Goal: Information Seeking & Learning: Check status

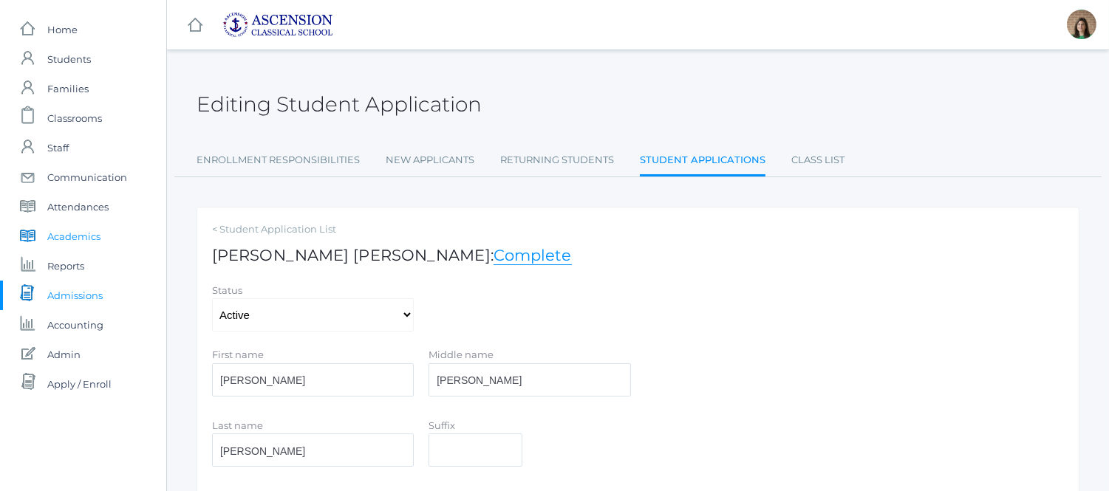
click at [86, 228] on span "Academics" at bounding box center [73, 237] width 53 height 30
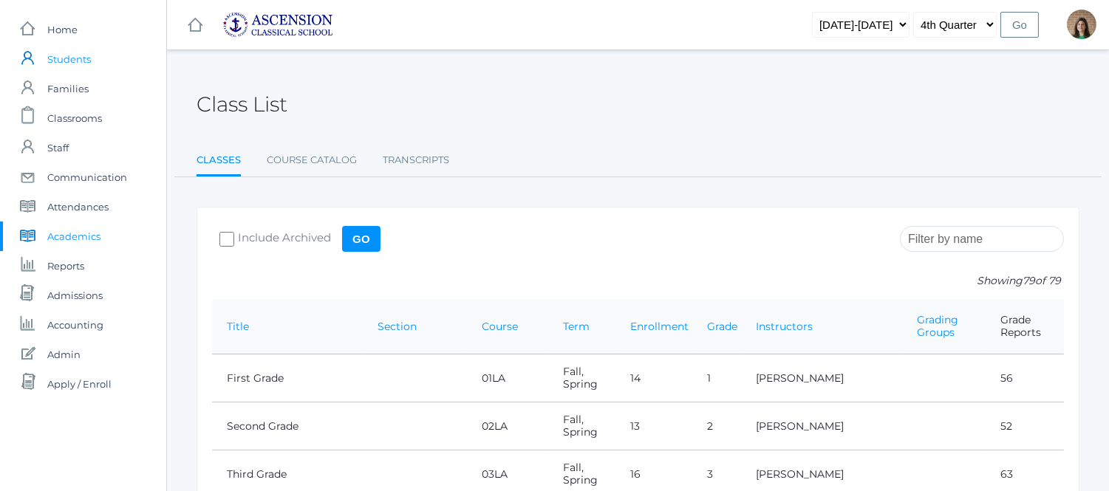
click at [74, 54] on span "Students" at bounding box center [69, 59] width 44 height 30
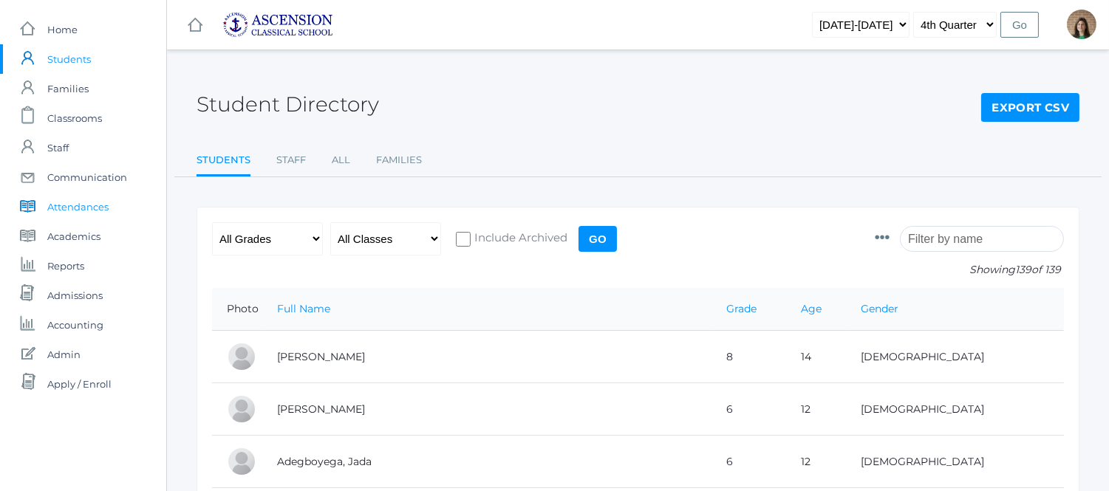
click at [79, 204] on span "Attendances" at bounding box center [77, 207] width 61 height 30
click at [91, 294] on span "Admissions" at bounding box center [74, 296] width 55 height 30
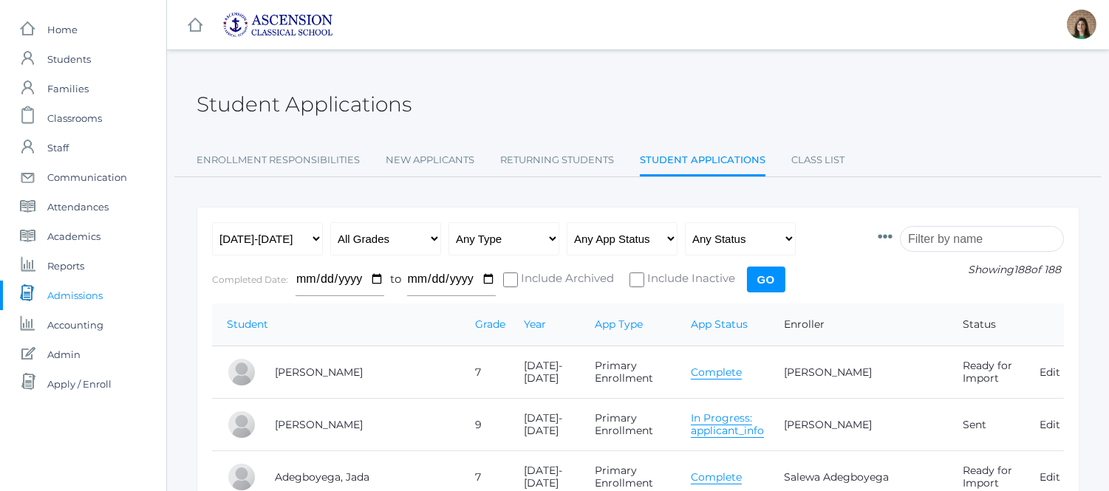
click at [325, 234] on div "Any Year 2022-2023 2023-2024 2024-2025 2025-2026 All Grades Grammar - Kindergar…" at bounding box center [537, 262] width 651 height 81
click at [311, 236] on select "Any Year 2022-2023 2023-2024 2024-2025 2025-2026" at bounding box center [267, 238] width 111 height 33
select select "[DATE]-[DATE]"
click at [212, 222] on select "Any Year 2022-2023 2023-2024 2024-2025 2025-2026" at bounding box center [267, 238] width 111 height 33
click at [761, 278] on input "Go" at bounding box center [766, 280] width 38 height 26
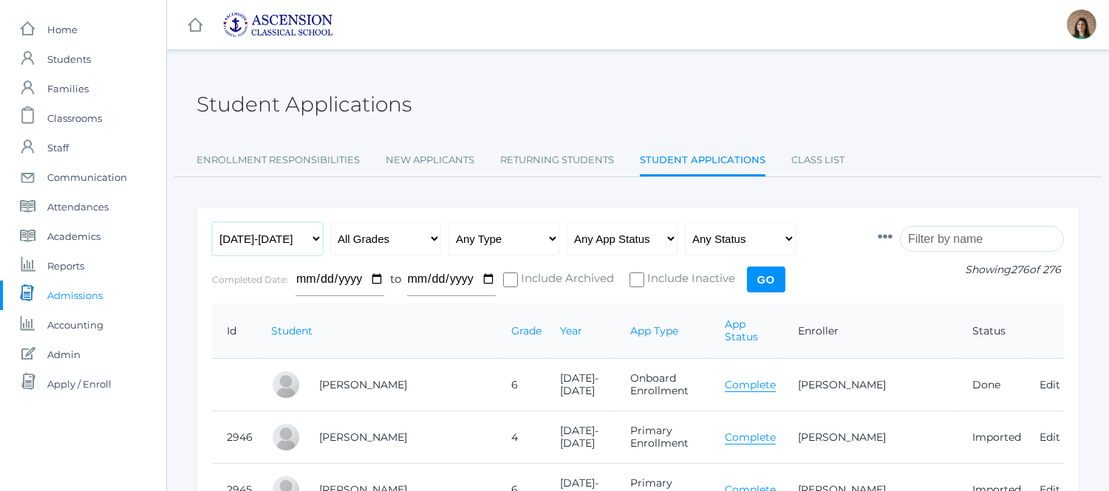
click at [318, 242] on select "Any Year [DATE]-[DATE] [DATE]-[DATE] [DATE]-[DATE] [DATE]-[DATE]" at bounding box center [267, 238] width 111 height 33
select select "[DATE]-[DATE]"
click at [212, 222] on select "Any Year [DATE]-[DATE] [DATE]-[DATE] [DATE]-[DATE] [DATE]-[DATE]" at bounding box center [267, 238] width 111 height 33
click at [769, 276] on input "Go" at bounding box center [766, 280] width 38 height 26
click at [673, 240] on select "Any App Status Not Started In Progress Complete" at bounding box center [622, 238] width 111 height 33
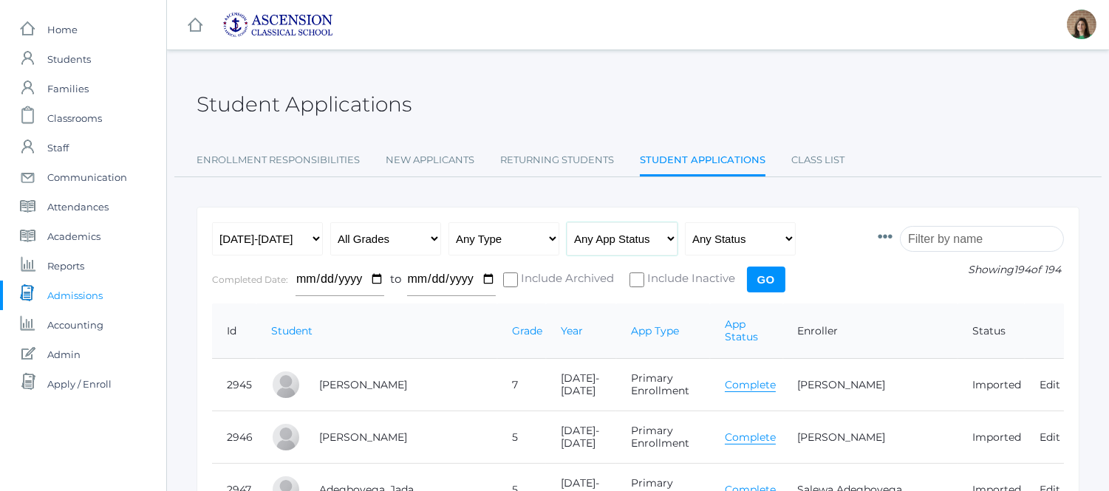
select select "complete"
click at [567, 222] on select "Any App Status Not Started In Progress Complete" at bounding box center [622, 238] width 111 height 33
click at [772, 276] on input "Go" at bounding box center [766, 280] width 38 height 26
click at [419, 237] on select "All Grades Grammar - Kindergarten - 1st Grade - 2nd Grade - 3rd Grade - 4th Gra…" at bounding box center [385, 238] width 111 height 33
select select "5"
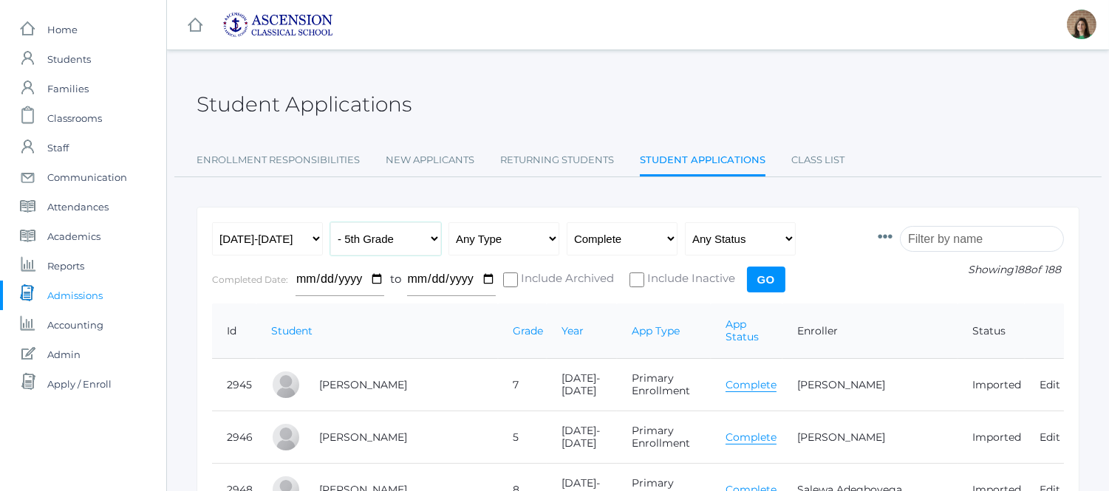
click at [330, 222] on select "All Grades Grammar - Kindergarten - 1st Grade - 2nd Grade - 3rd Grade - 4th Gra…" at bounding box center [385, 238] width 111 height 33
click at [777, 274] on input "Go" at bounding box center [766, 280] width 38 height 26
click at [434, 240] on select "All Grades Grammar - Kindergarten - 1st Grade - 2nd Grade - 3rd Grade - 4th Gra…" at bounding box center [385, 238] width 111 height 33
select select "4"
click at [330, 222] on select "All Grades Grammar - Kindergarten - 1st Grade - 2nd Grade - 3rd Grade - 4th Gra…" at bounding box center [385, 238] width 111 height 33
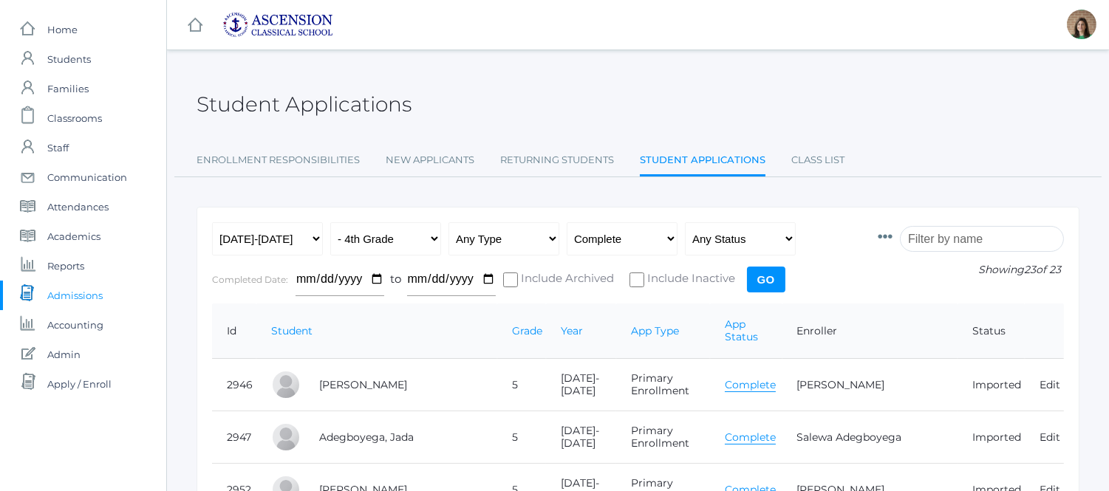
click at [766, 282] on input "Go" at bounding box center [766, 280] width 38 height 26
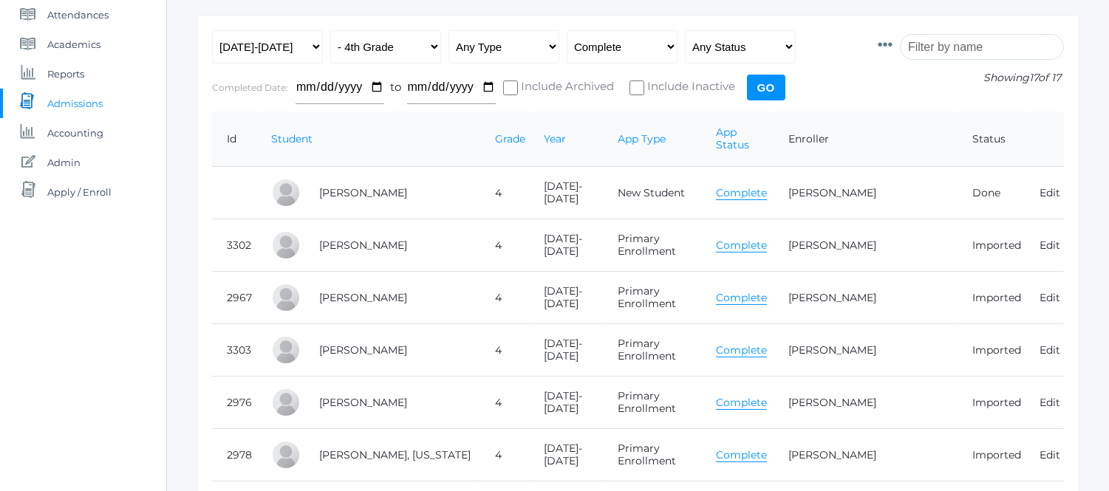
scroll to position [164, 0]
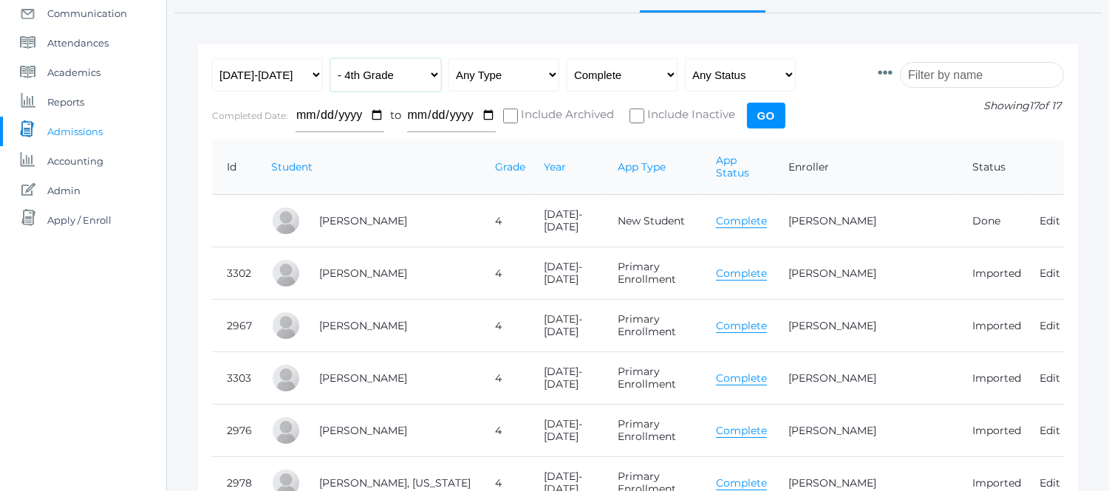
click at [426, 69] on select "All Grades Grammar - Kindergarten - 1st Grade - 2nd Grade - 3rd Grade - 4th Gra…" at bounding box center [385, 74] width 111 height 33
select select "5"
click at [330, 58] on select "All Grades Grammar - Kindergarten - 1st Grade - 2nd Grade - 3rd Grade - 4th Gra…" at bounding box center [385, 74] width 111 height 33
click at [769, 116] on input "Go" at bounding box center [766, 116] width 38 height 26
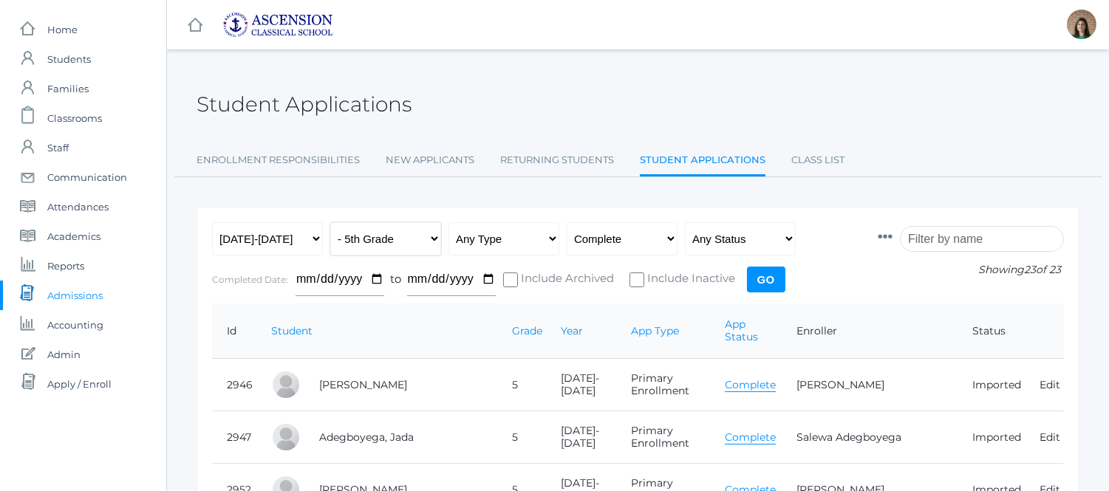
click at [414, 239] on select "All Grades Grammar - Kindergarten - 1st Grade - 2nd Grade - 3rd Grade - 4th Gra…" at bounding box center [385, 238] width 111 height 33
click at [330, 222] on select "All Grades Grammar - Kindergarten - 1st Grade - 2nd Grade - 3rd Grade - 4th Gra…" at bounding box center [385, 238] width 111 height 33
click at [432, 241] on select "All Grades Grammar - Kindergarten - 1st Grade - 2nd Grade - 3rd Grade - 4th Gra…" at bounding box center [385, 238] width 111 height 33
select select "5"
click at [330, 222] on select "All Grades Grammar - Kindergarten - 1st Grade - 2nd Grade - 3rd Grade - 4th Gra…" at bounding box center [385, 238] width 111 height 33
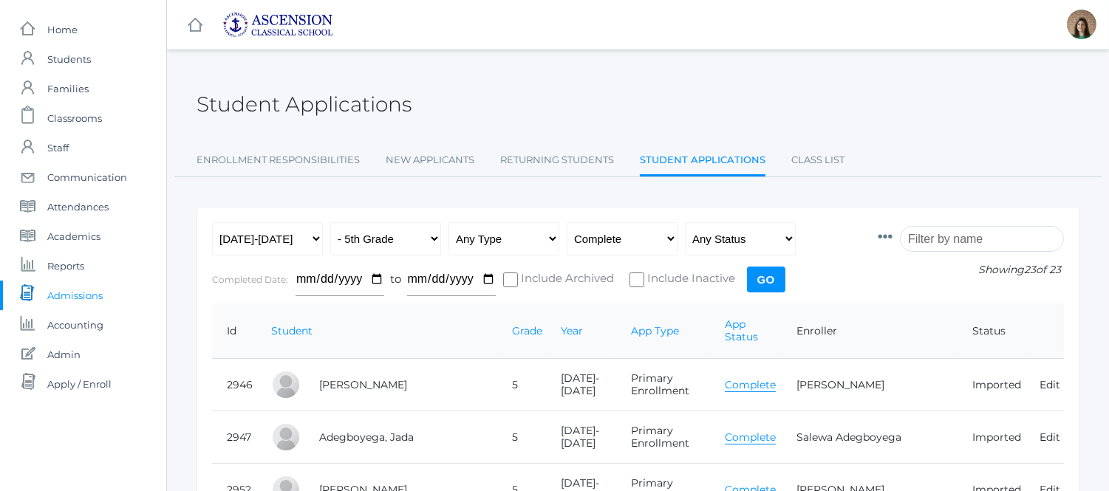
click at [778, 276] on input "Go" at bounding box center [766, 280] width 38 height 26
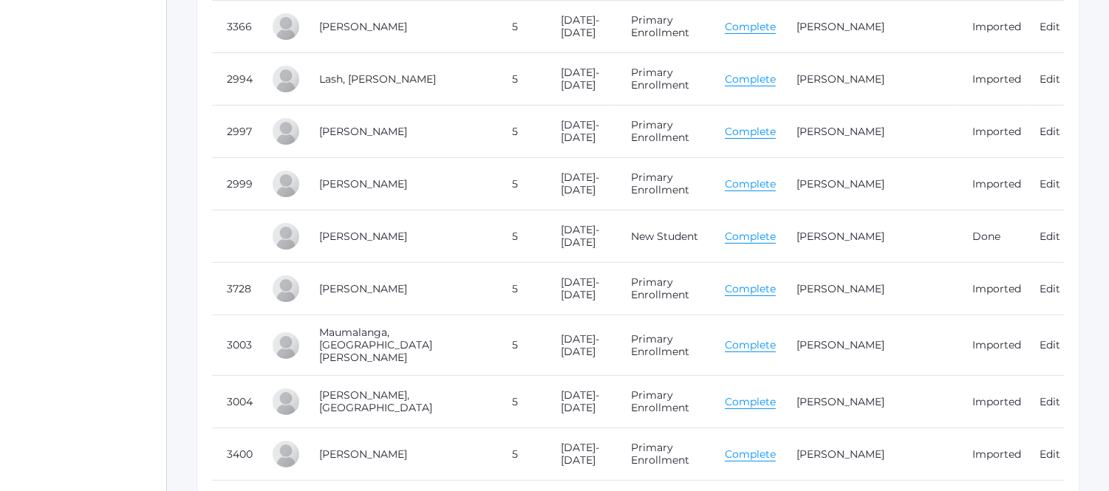
scroll to position [492, 0]
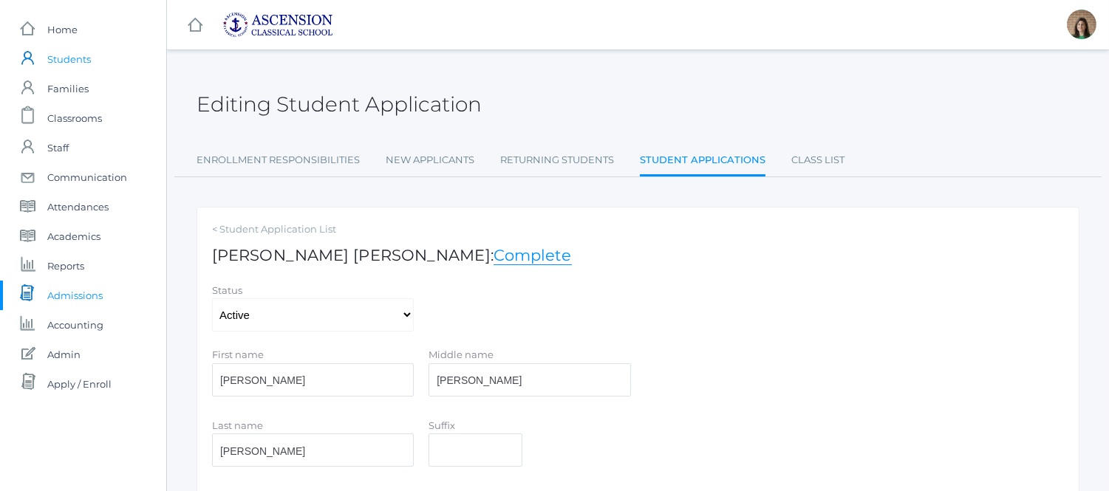
click at [71, 47] on span "Students" at bounding box center [69, 59] width 44 height 30
